Goal: Information Seeking & Learning: Learn about a topic

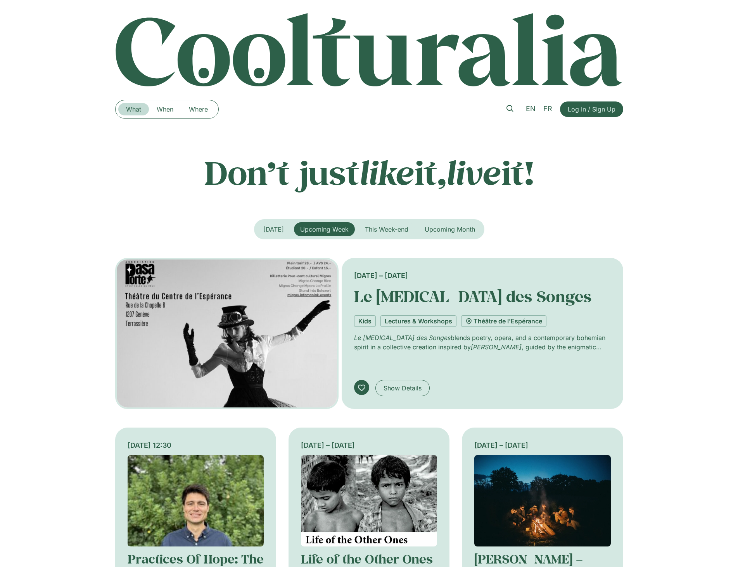
click at [138, 108] on link "What" at bounding box center [133, 109] width 31 height 12
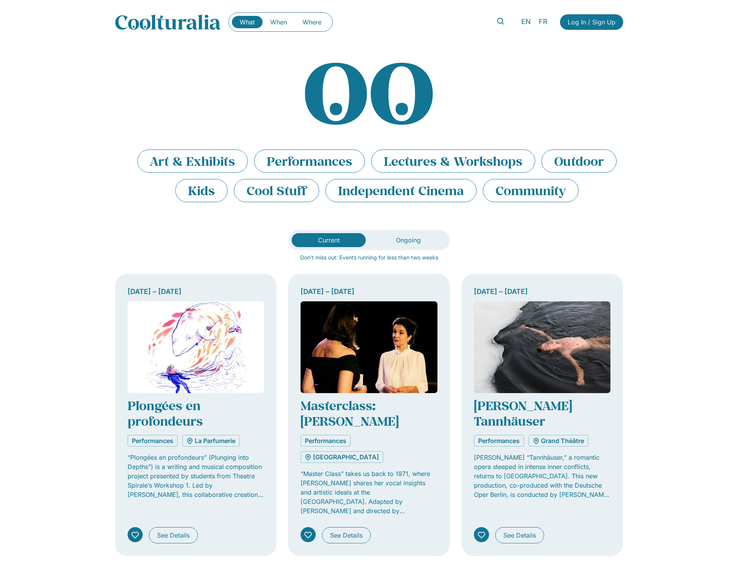
click at [557, 339] on img "Tabs. Open items with Enter or Space, close with Escape and navigate using the …" at bounding box center [542, 348] width 137 height 92
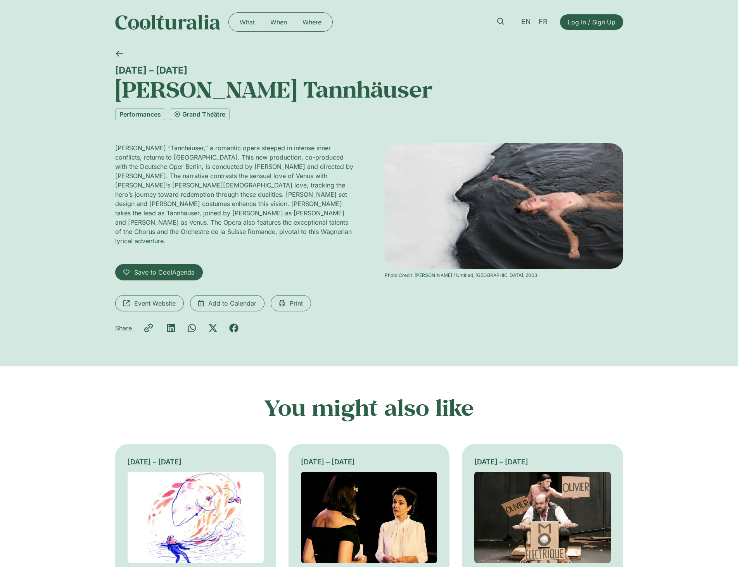
click at [524, 235] on img at bounding box center [504, 205] width 238 height 125
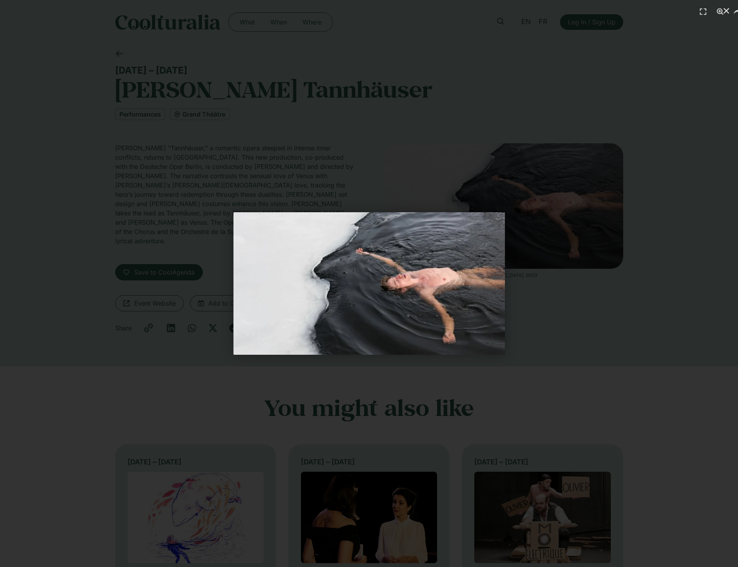
click at [442, 175] on div "1 / 1" at bounding box center [368, 283] width 683 height 513
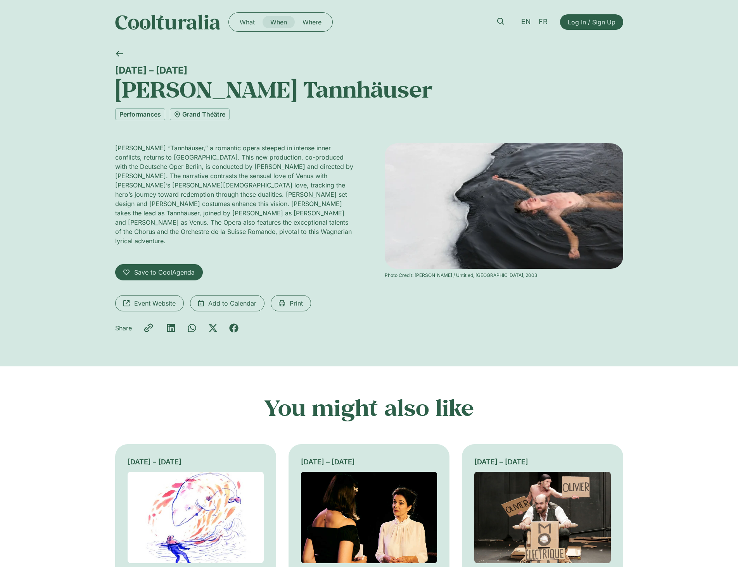
click at [278, 21] on link "When" at bounding box center [278, 22] width 32 height 12
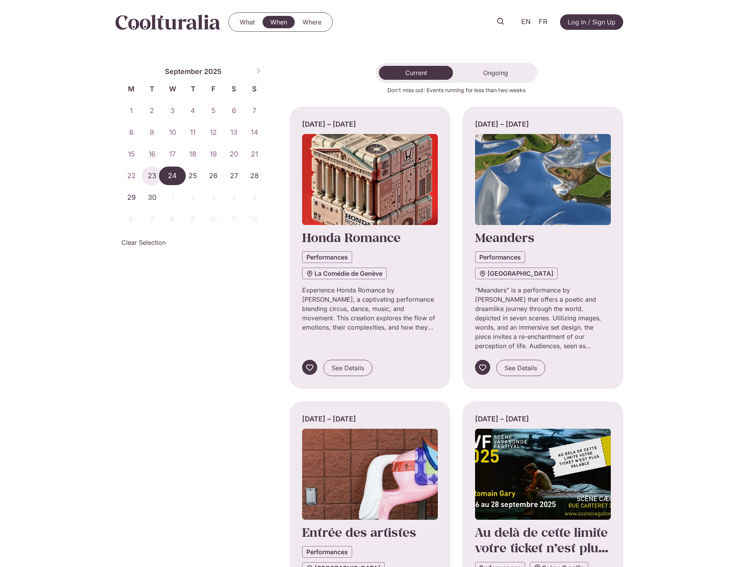
click at [178, 174] on span "24" at bounding box center [172, 176] width 21 height 19
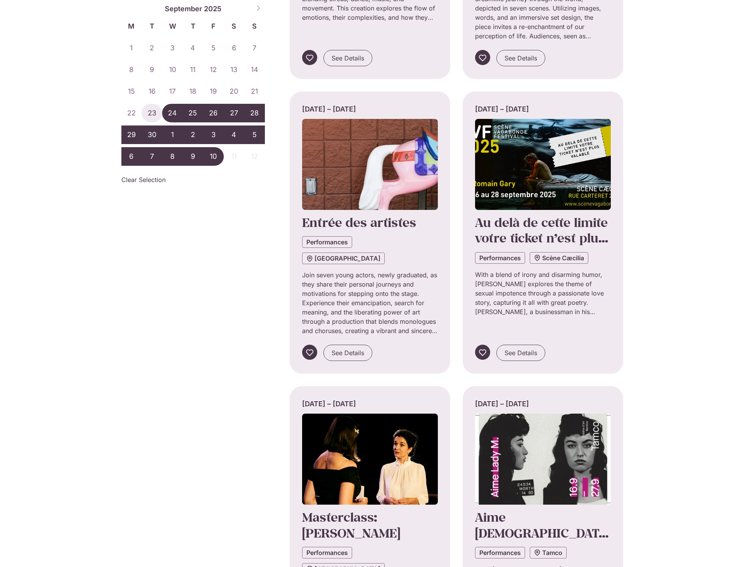
scroll to position [543, 0]
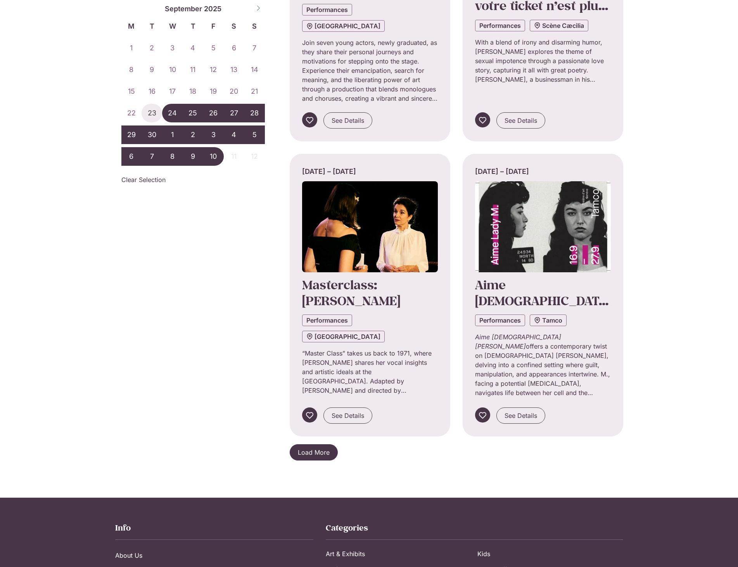
click at [309, 448] on span "Load More" at bounding box center [314, 452] width 32 height 9
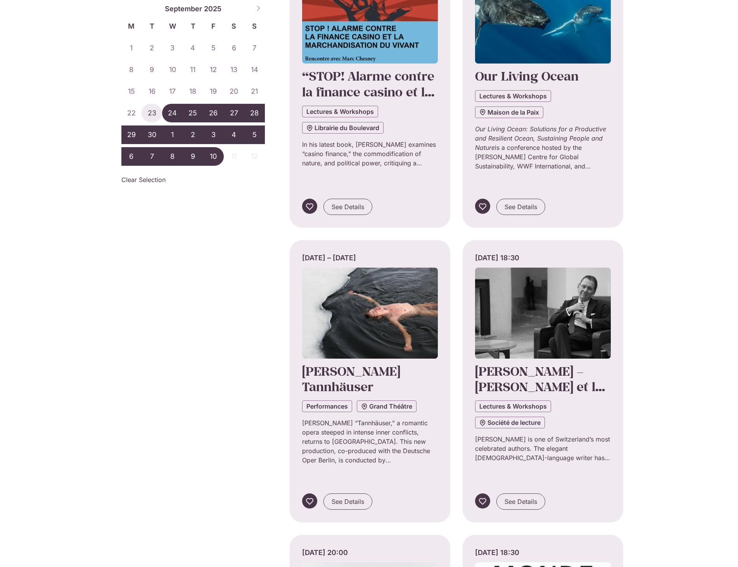
scroll to position [1279, 0]
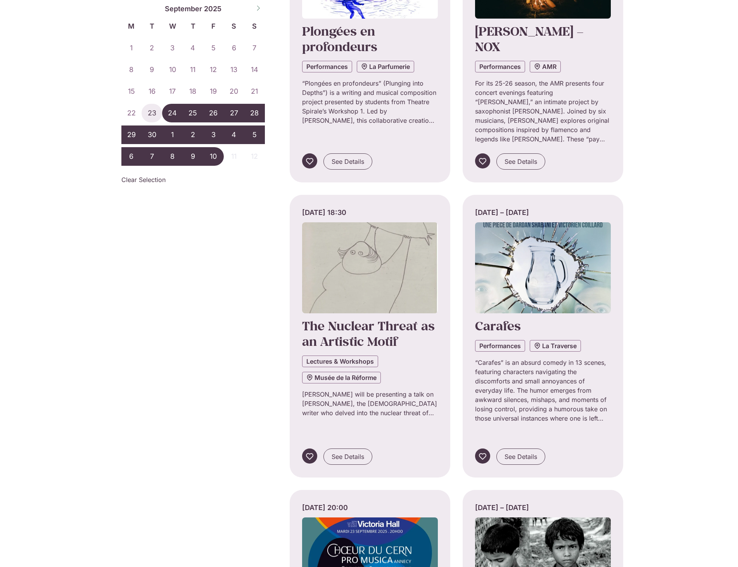
scroll to position [2210, 0]
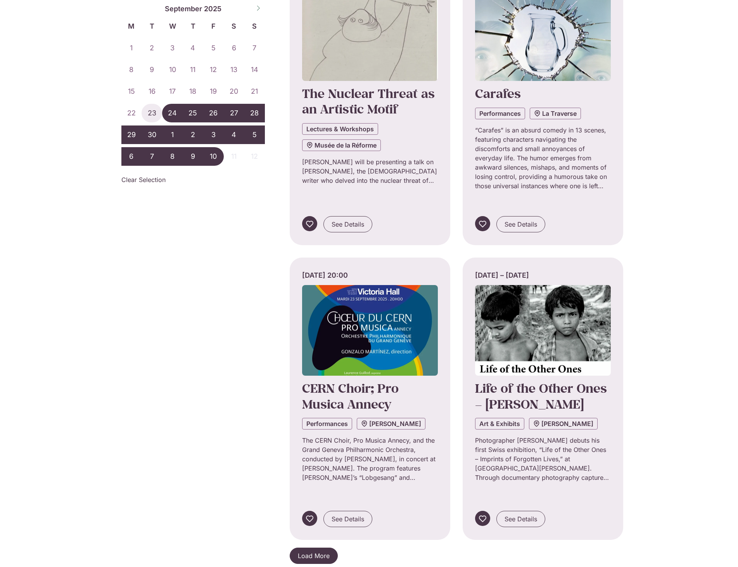
click at [307, 552] on span "Load More" at bounding box center [314, 556] width 32 height 9
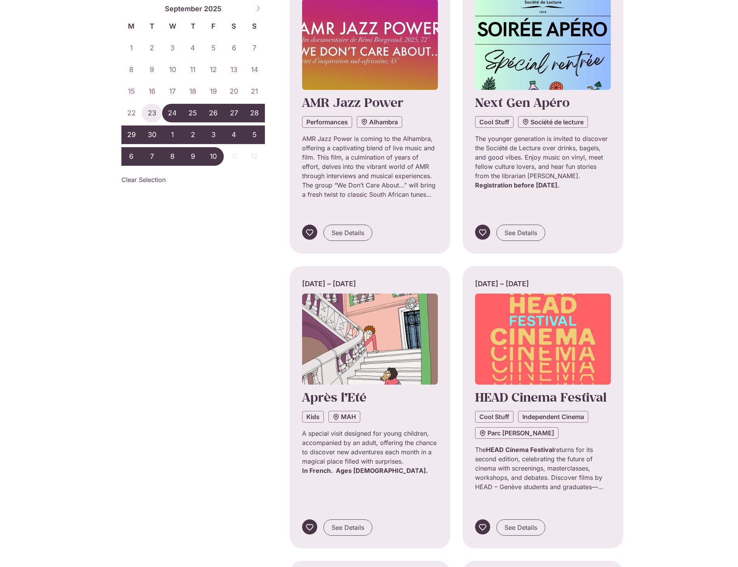
scroll to position [2985, 0]
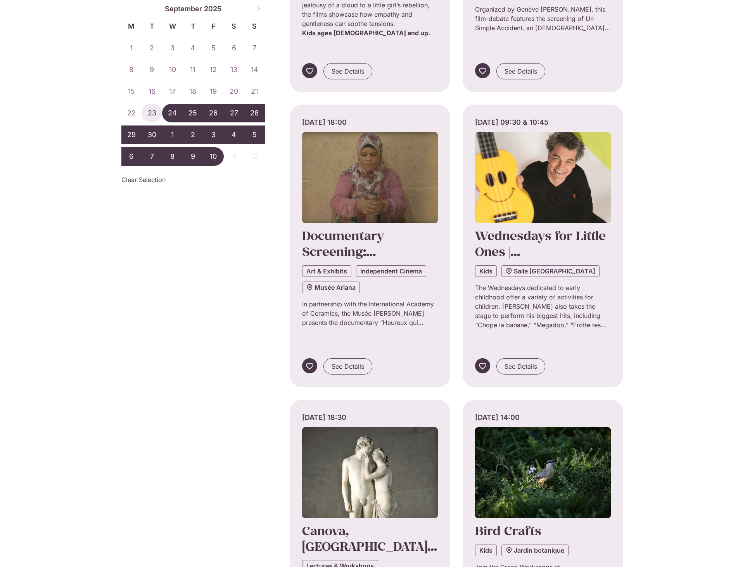
scroll to position [4031, 0]
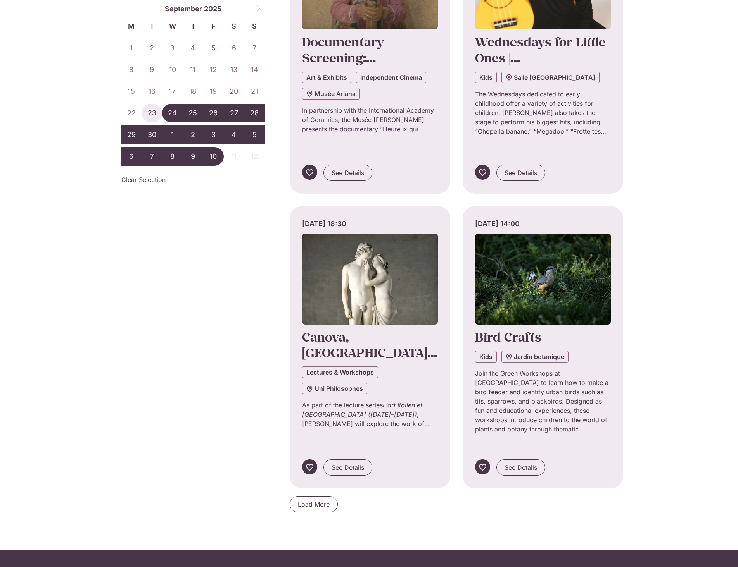
click at [307, 500] on span "Load More" at bounding box center [314, 504] width 32 height 9
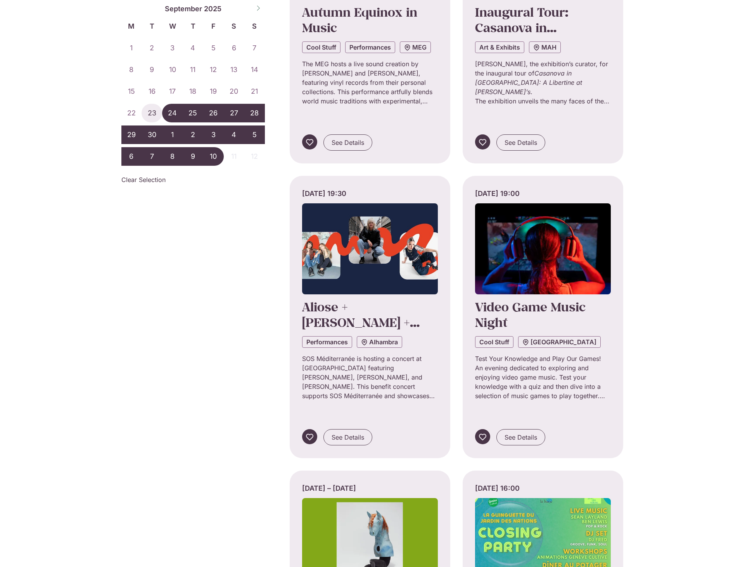
scroll to position [4768, 0]
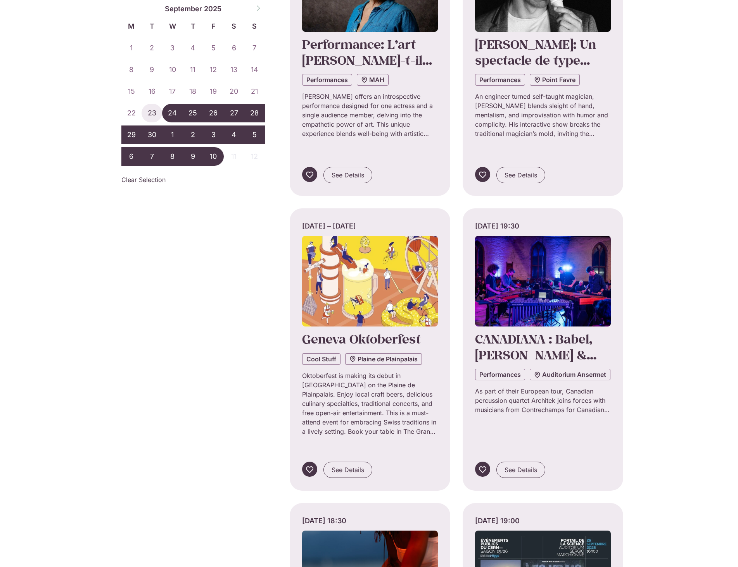
scroll to position [5737, 0]
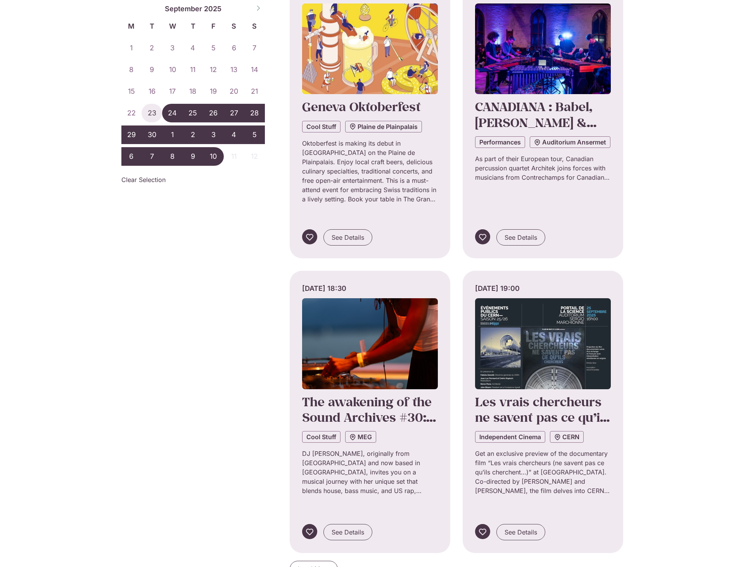
drag, startPoint x: 314, startPoint y: 378, endPoint x: 319, endPoint y: 383, distance: 6.9
click at [319, 565] on span "Load More" at bounding box center [314, 569] width 32 height 9
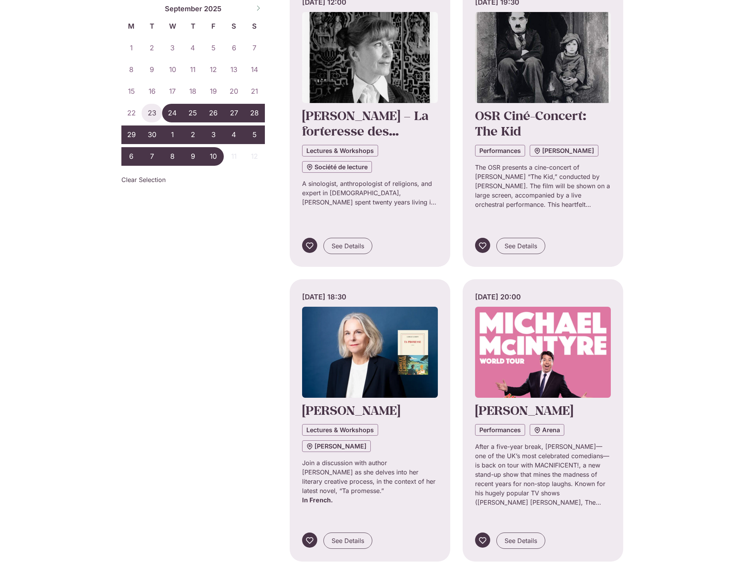
scroll to position [6512, 0]
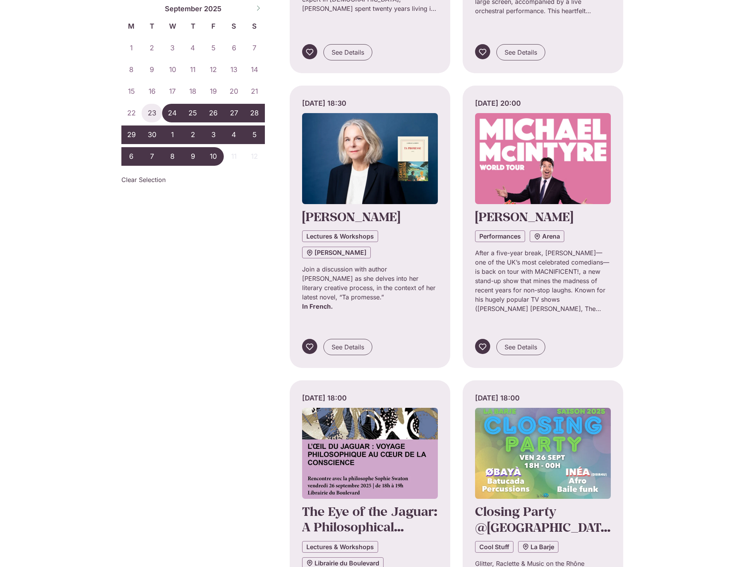
click at [291, 452] on div "Friday 26 September, 18:00 The Eye of the Jaguar: A Philosophical Journey into …" at bounding box center [370, 522] width 160 height 283
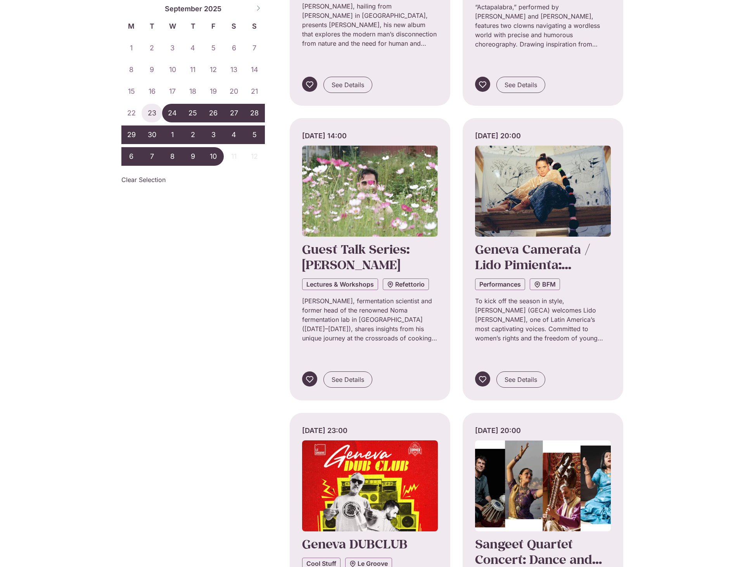
scroll to position [7481, 0]
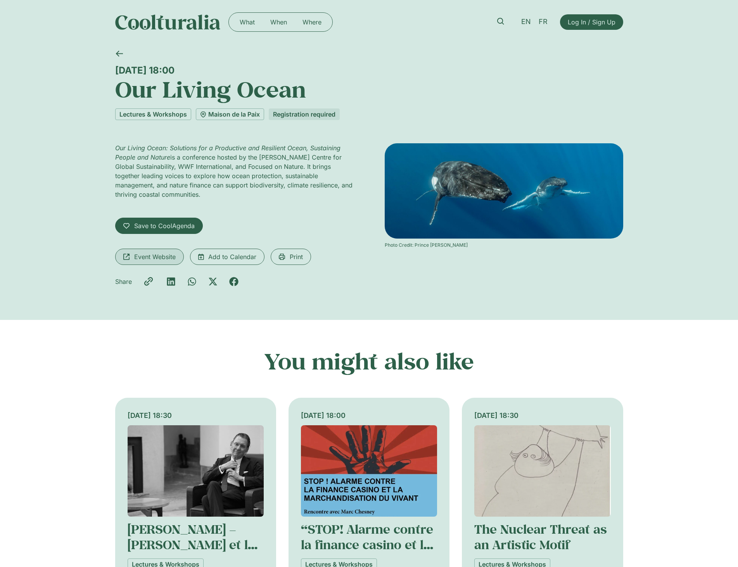
click at [153, 254] on span "Event Website" at bounding box center [154, 256] width 41 height 9
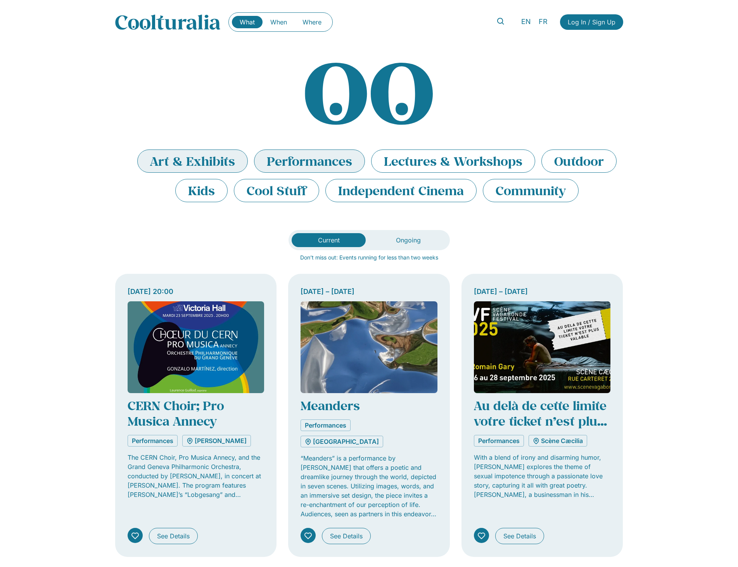
click at [191, 165] on li "Art & Exhibits" at bounding box center [192, 161] width 110 height 23
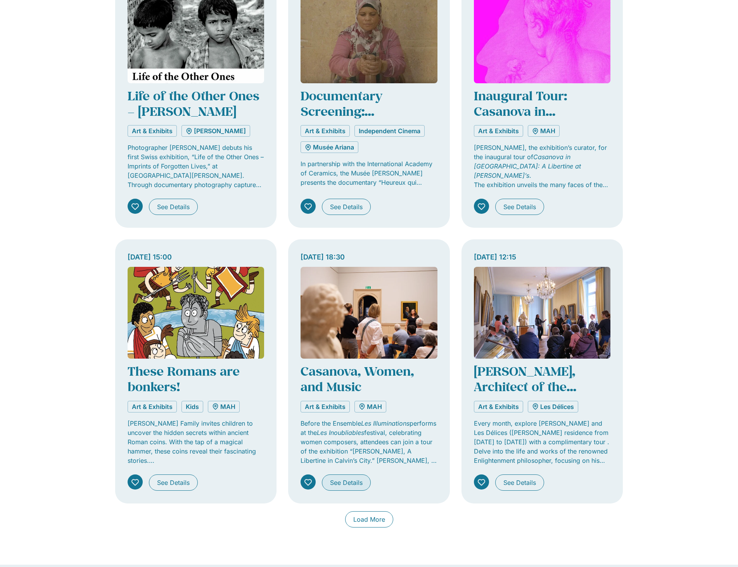
scroll to position [388, 0]
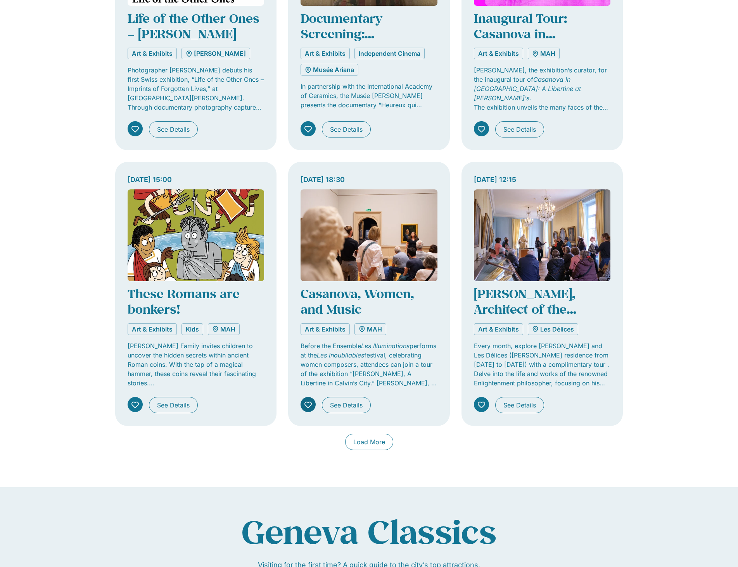
click at [309, 406] on icon "Tabs. Open items with Enter or Space, close with Escape and navigate using the …" at bounding box center [307, 404] width 7 height 7
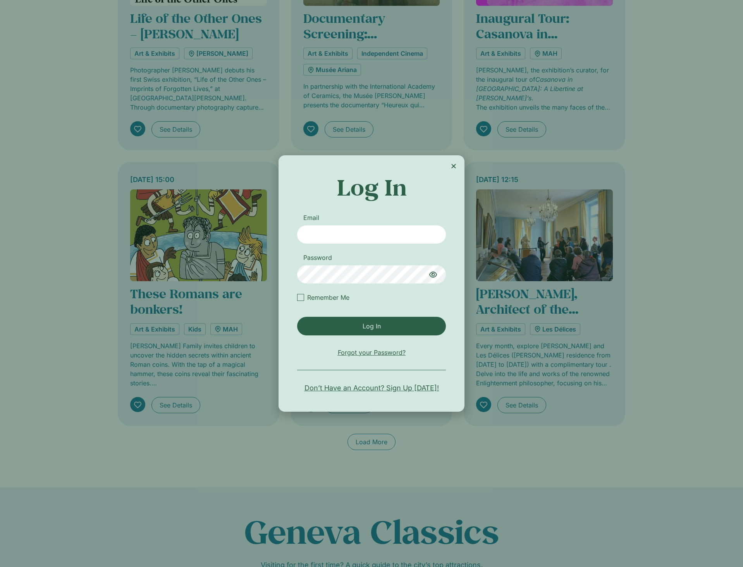
click at [459, 170] on div "Log In Email Password Remember Me Log In Forgot your Password? Don’t Have an Ac…" at bounding box center [372, 283] width 186 height 256
click at [457, 156] on div "Log In Email Password Remember Me Log In Forgot your Password? Don’t Have an Ac…" at bounding box center [372, 283] width 186 height 256
click at [451, 167] on icon "Close" at bounding box center [454, 166] width 6 height 6
